Goal: Transaction & Acquisition: Purchase product/service

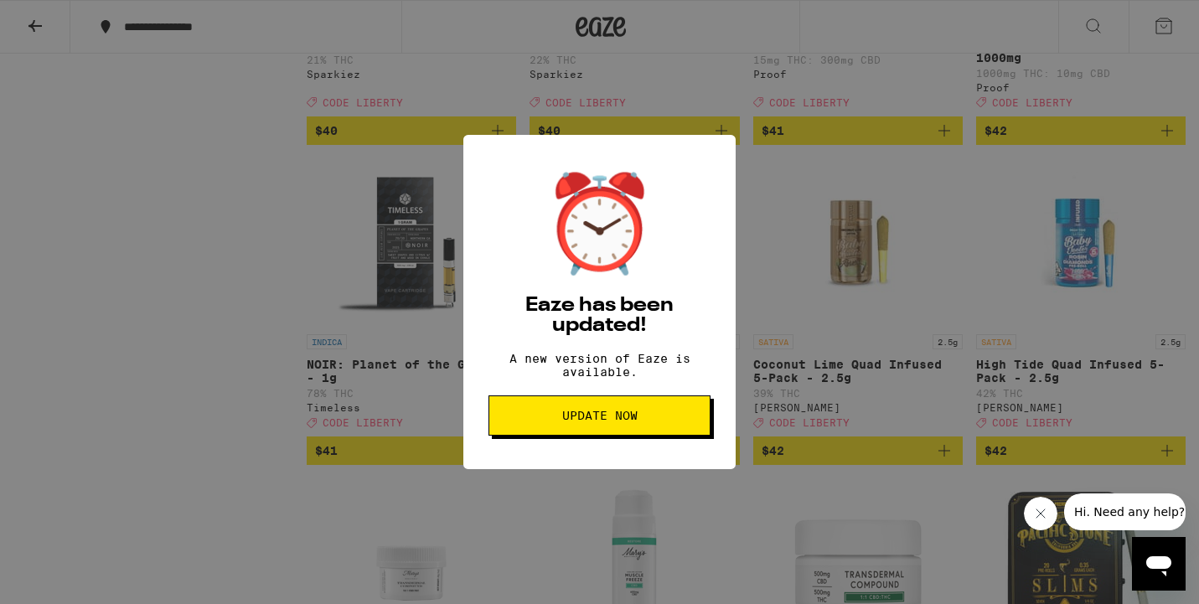
click at [624, 421] on span "Update Now" at bounding box center [599, 416] width 75 height 12
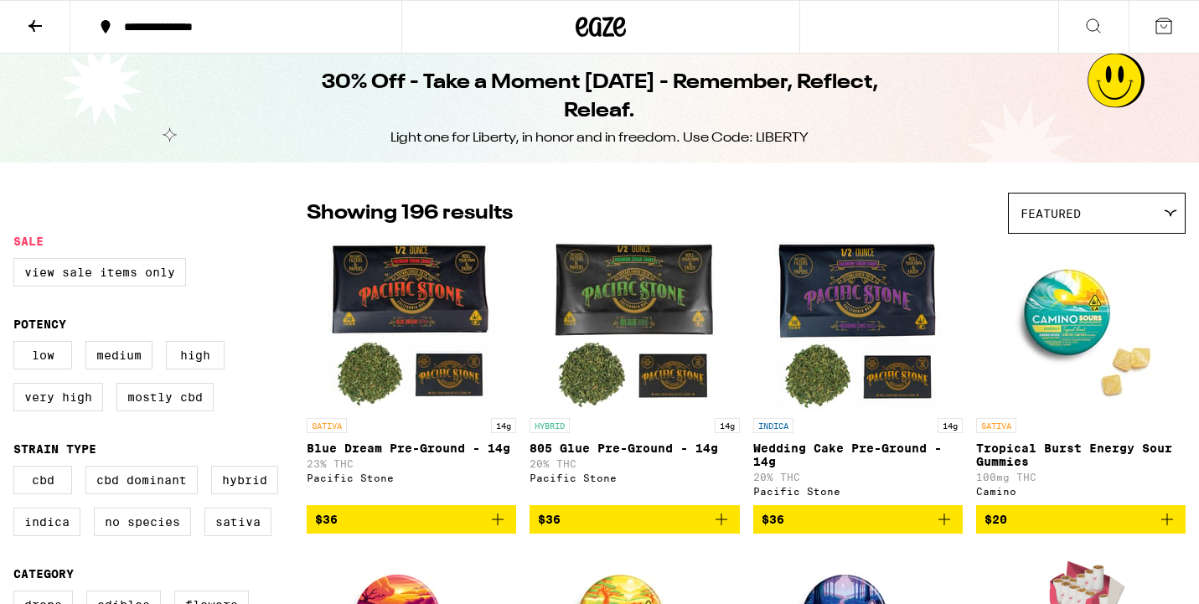
click at [13, 26] on button at bounding box center [35, 27] width 70 height 53
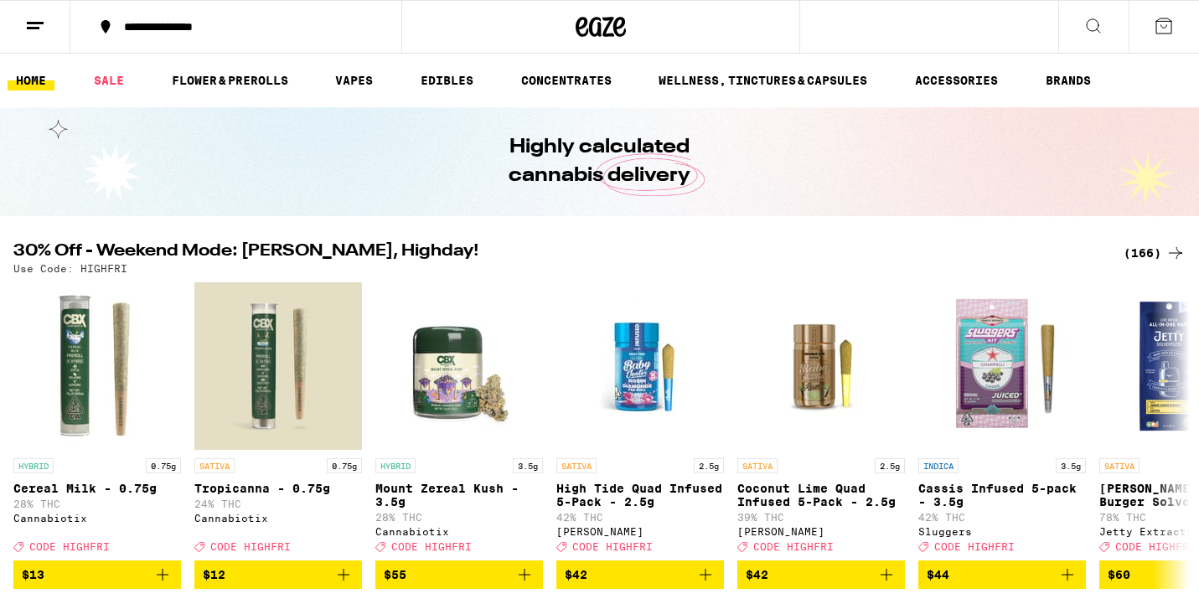
click at [1153, 251] on div "(166)" at bounding box center [1155, 253] width 62 height 20
